Goal: Information Seeking & Learning: Learn about a topic

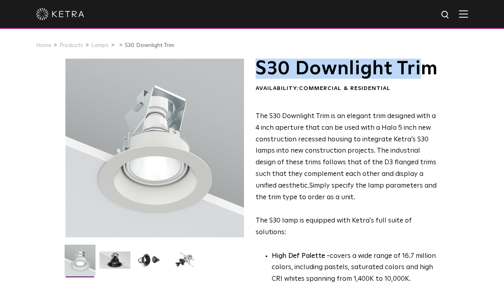
drag, startPoint x: 259, startPoint y: 68, endPoint x: 289, endPoint y: 83, distance: 33.4
click at [278, 79] on h1 "S30 Downlight Trim" at bounding box center [346, 69] width 182 height 20
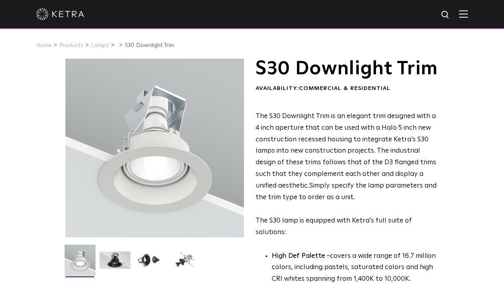
click at [294, 79] on h1 "S30 Downlight Trim" at bounding box center [346, 69] width 182 height 20
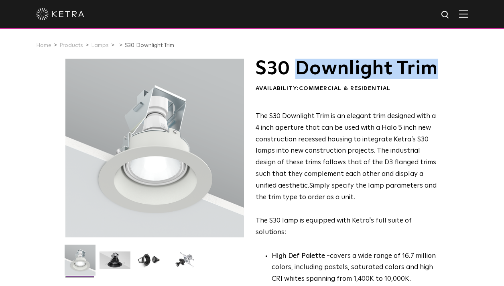
drag, startPoint x: 294, startPoint y: 87, endPoint x: 296, endPoint y: 63, distance: 24.6
click at [296, 63] on h1 "S30 Downlight Trim" at bounding box center [346, 69] width 182 height 20
copy h1 "Downlight Trim"
click at [99, 44] on link "Lamps" at bounding box center [100, 46] width 18 height 6
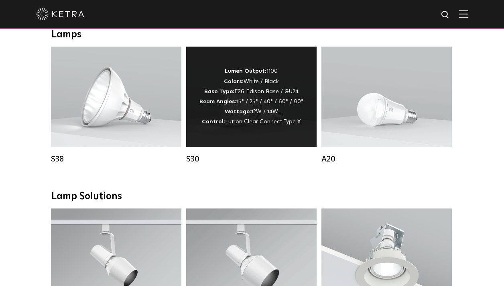
scroll to position [583, 0]
click at [260, 108] on div "Lumen Output: 1100 Colors: White / Black Base Type: E26 Edison Base / GU24 Beam…" at bounding box center [251, 96] width 104 height 61
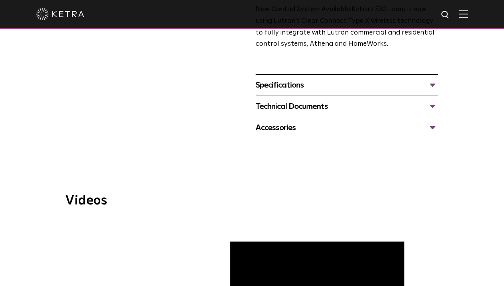
scroll to position [333, 0]
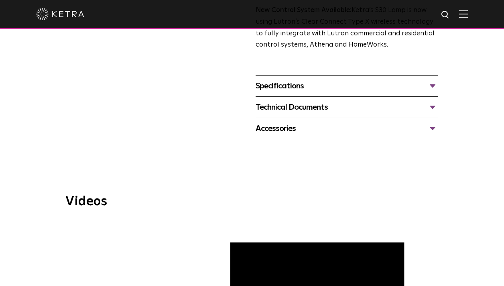
click at [295, 79] on div "Specifications" at bounding box center [346, 85] width 182 height 13
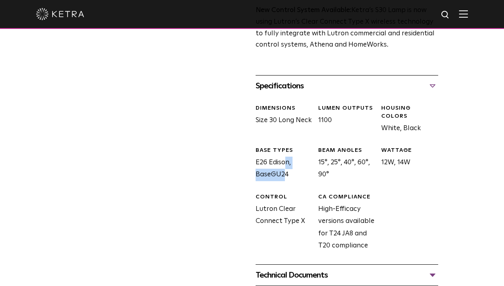
drag, startPoint x: 255, startPoint y: 143, endPoint x: 290, endPoint y: 143, distance: 34.5
click at [290, 146] on div "BASE TYPES E26 Edison, BaseGU24" at bounding box center [280, 163] width 63 height 34
copy div "E26 Edison"
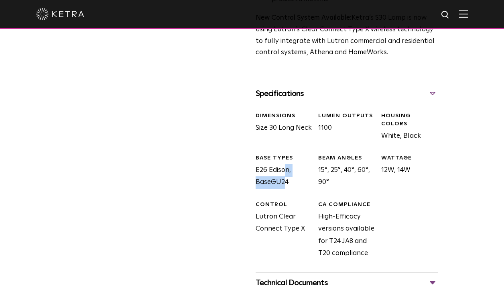
scroll to position [326, 0]
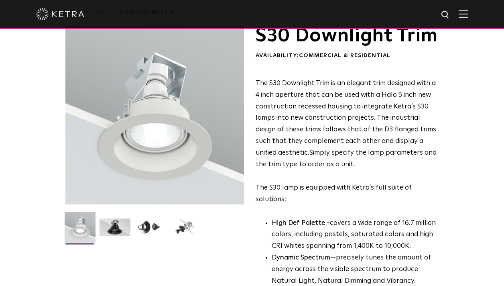
scroll to position [57, 0]
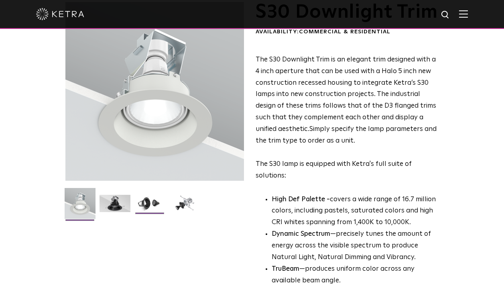
click at [154, 203] on img at bounding box center [149, 205] width 31 height 23
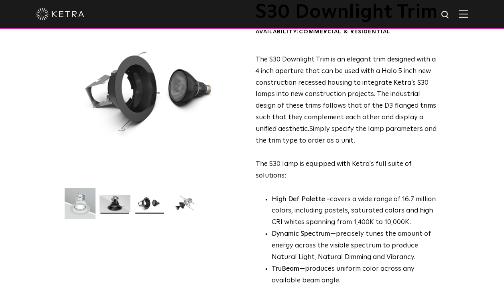
click at [121, 207] on img at bounding box center [114, 205] width 31 height 23
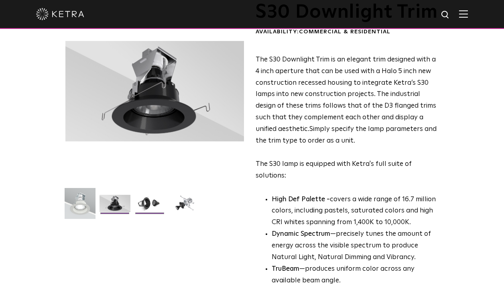
click at [144, 204] on img at bounding box center [149, 205] width 31 height 23
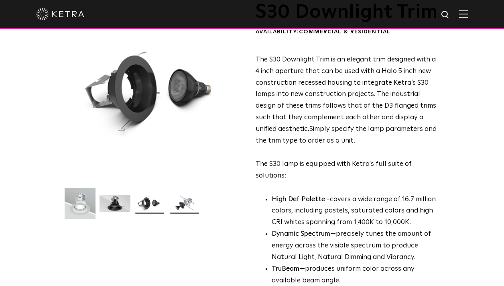
click at [188, 205] on img at bounding box center [184, 205] width 31 height 23
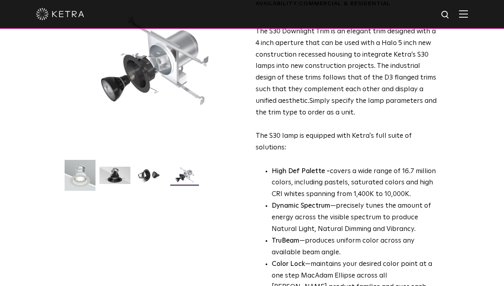
scroll to position [87, 0]
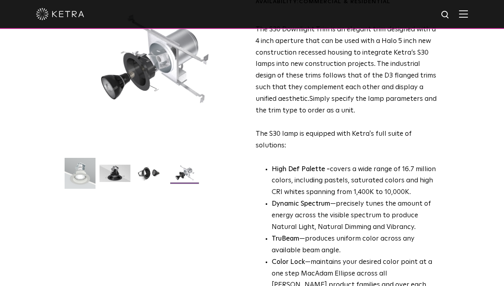
drag, startPoint x: 300, startPoint y: 76, endPoint x: 313, endPoint y: 82, distance: 14.2
click at [313, 82] on span "The S30 Downlight Trim is an elegant trim designed with a 4 inch aperture that …" at bounding box center [345, 64] width 180 height 76
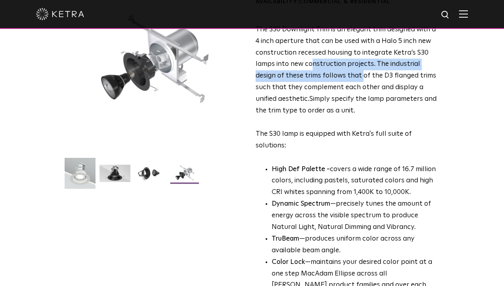
drag, startPoint x: 311, startPoint y: 87, endPoint x: 338, endPoint y: 97, distance: 29.0
click at [338, 97] on span "The S30 Downlight Trim is an elegant trim designed with a 4 inch aperture that …" at bounding box center [345, 64] width 180 height 76
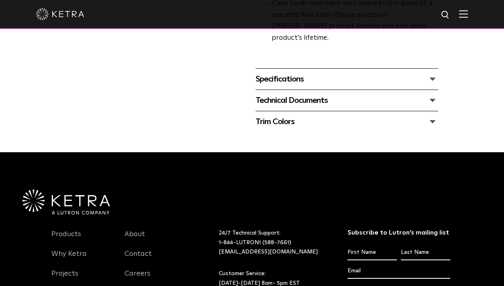
scroll to position [377, 0]
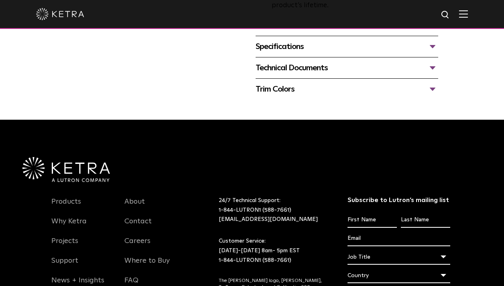
click at [289, 50] on div "Specifications" at bounding box center [346, 46] width 182 height 13
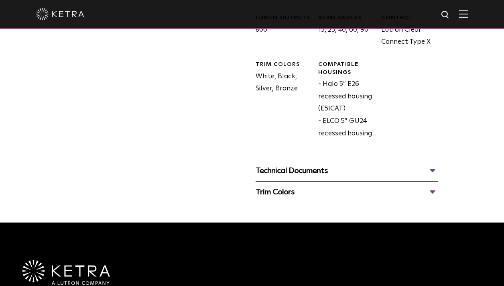
scroll to position [431, 0]
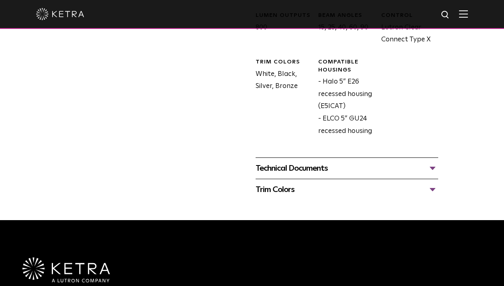
click at [316, 174] on div "Technical Documents" at bounding box center [346, 168] width 182 height 13
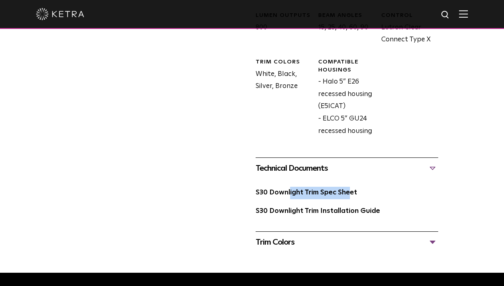
drag, startPoint x: 251, startPoint y: 200, endPoint x: 317, endPoint y: 205, distance: 66.7
copy link "S30 Downlight Trim"
